Goal: Book appointment/travel/reservation

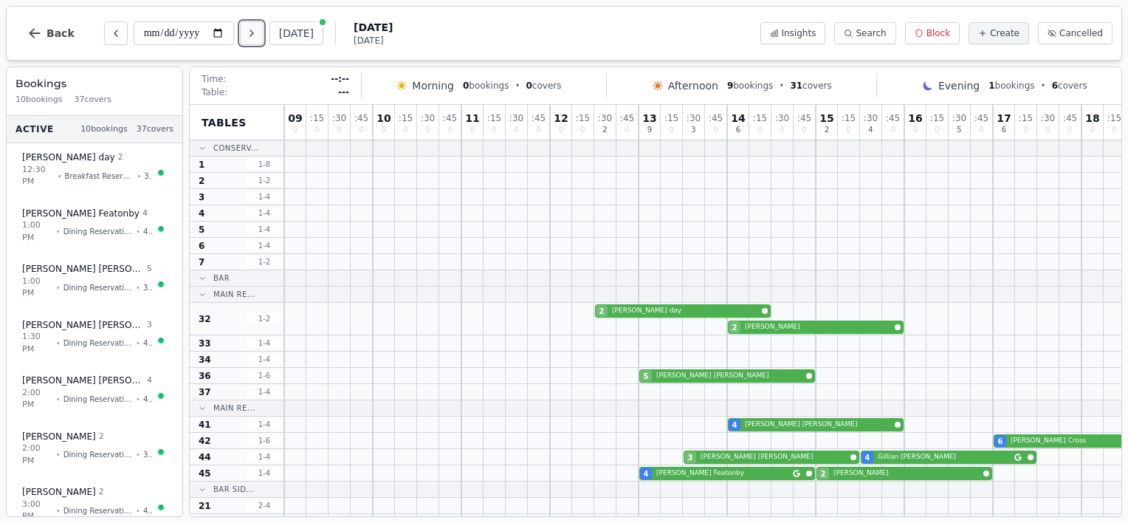
click at [250, 35] on icon "Next day" at bounding box center [252, 33] width 12 height 12
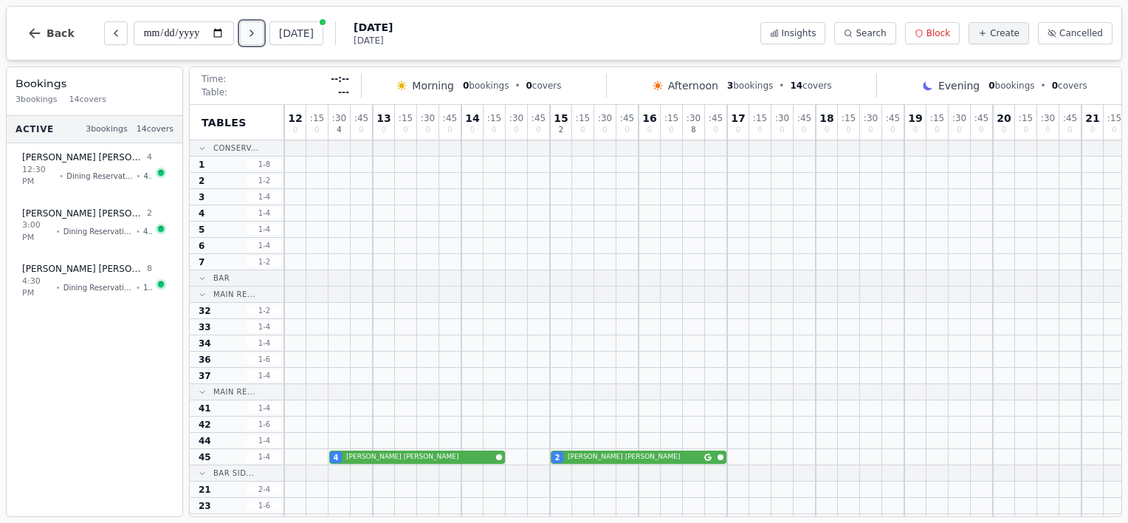
click at [250, 35] on icon "Next day" at bounding box center [252, 33] width 12 height 12
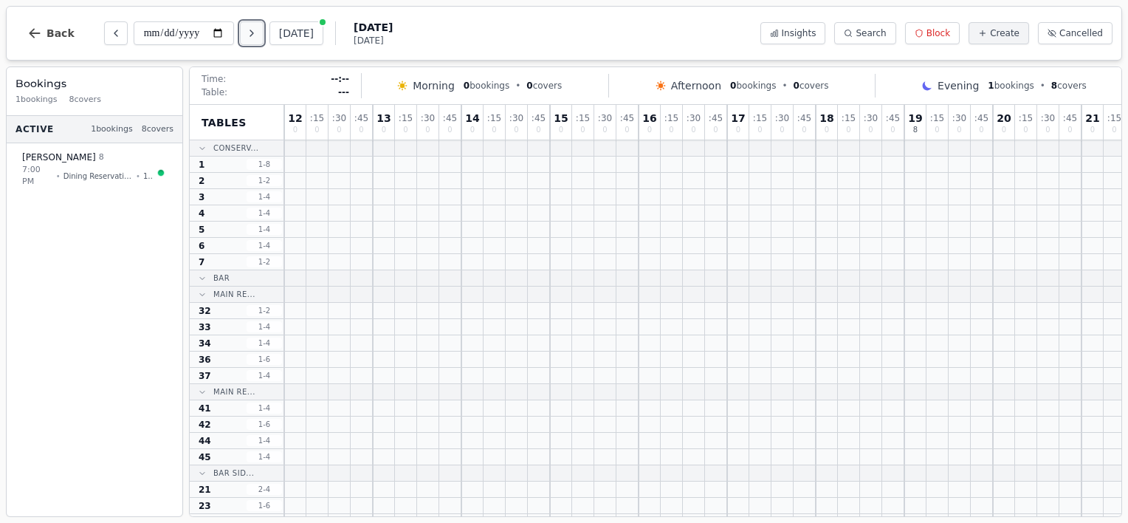
click at [250, 35] on icon "Next day" at bounding box center [252, 33] width 12 height 12
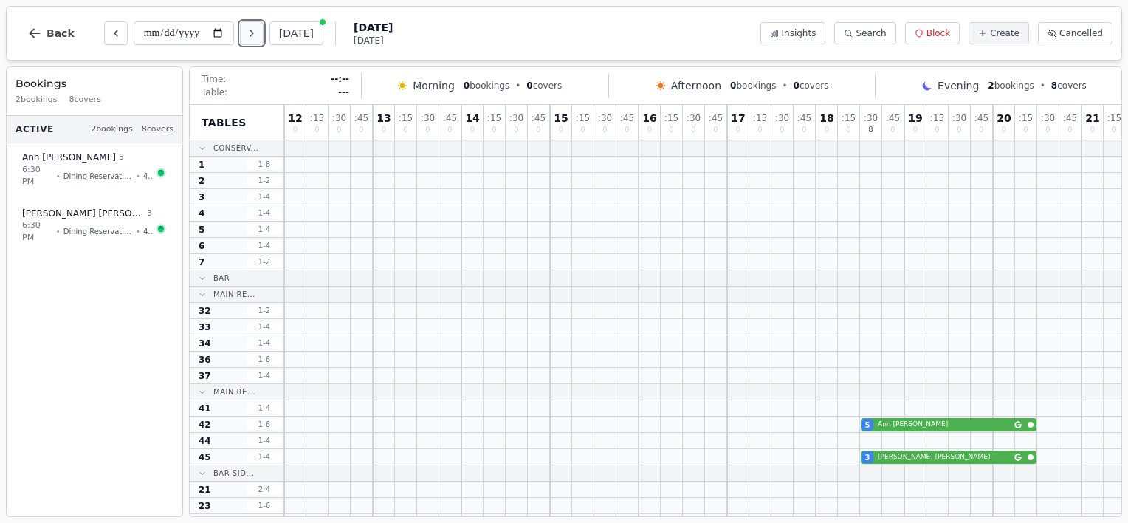
click at [250, 35] on icon "Next day" at bounding box center [252, 33] width 12 height 12
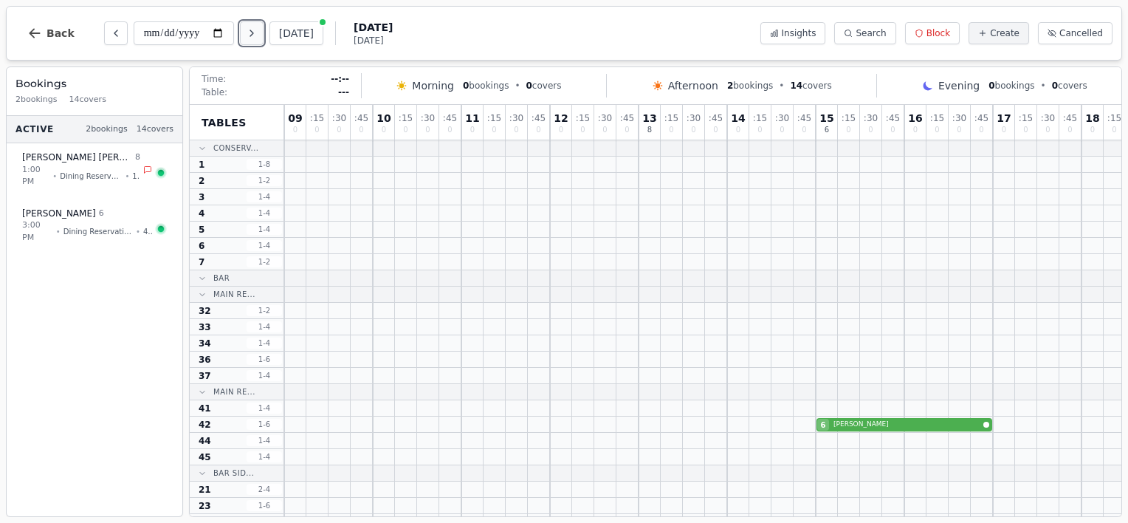
click at [250, 35] on icon "Next day" at bounding box center [252, 33] width 12 height 12
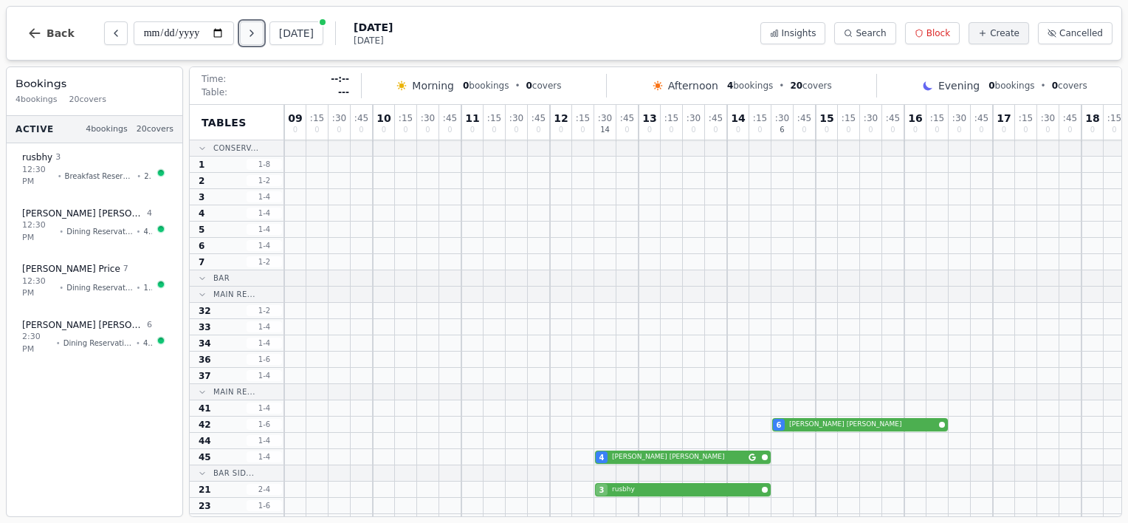
click at [250, 35] on icon "Next day" at bounding box center [252, 33] width 12 height 12
type input "**********"
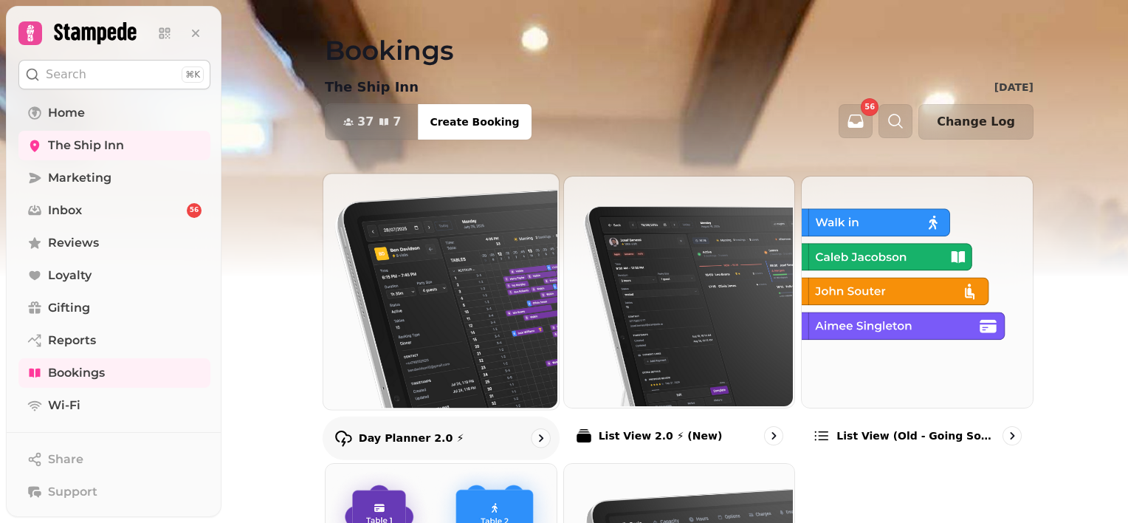
click at [484, 303] on img at bounding box center [439, 289] width 235 height 235
